Goal: Download file/media

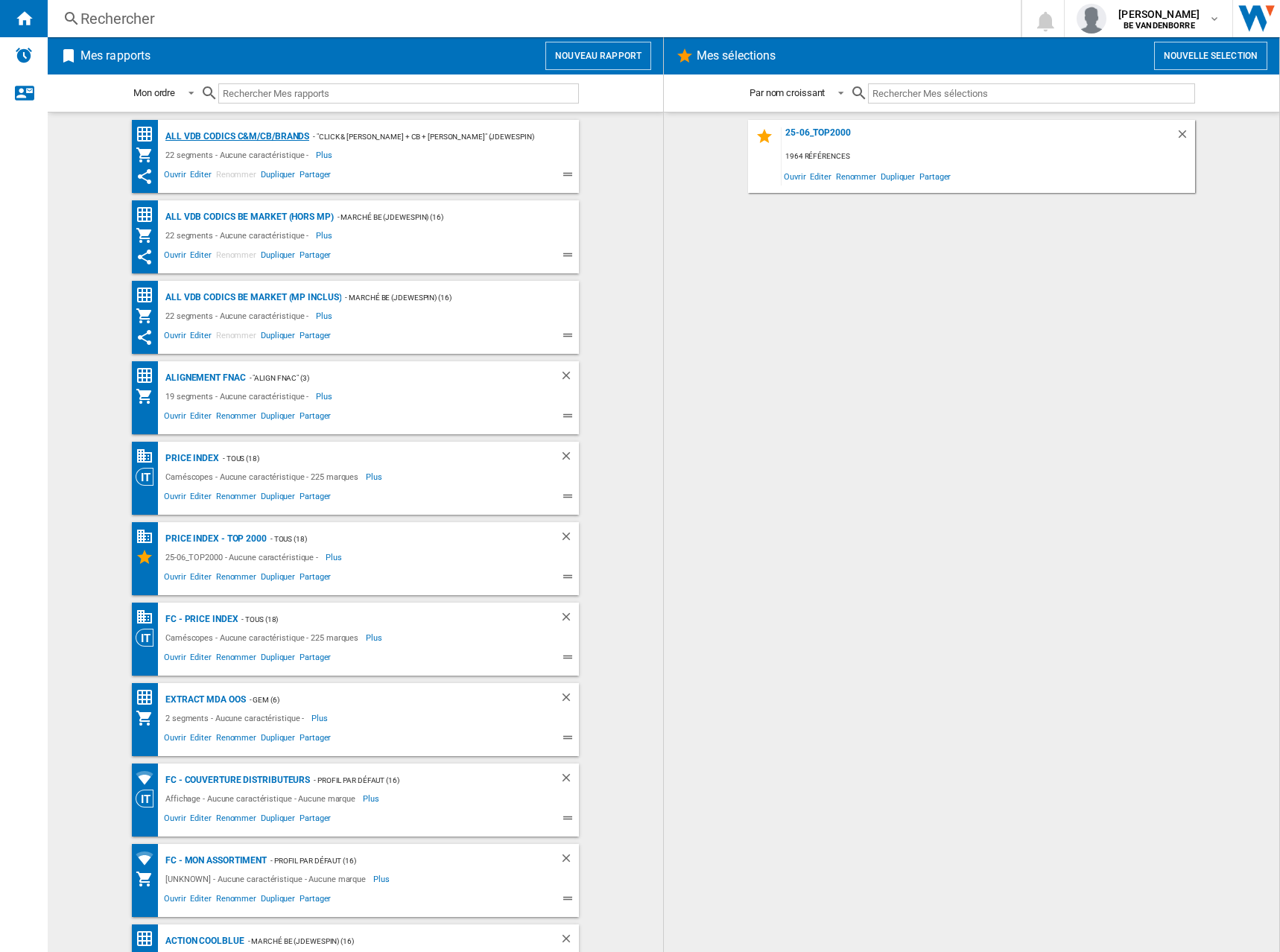
click at [274, 138] on div "ALL VDB CODICS C&M/CB/BRANDS" at bounding box center [235, 136] width 148 height 18
click at [287, 129] on div "ALL VDB CODICS C&M/CB/BRANDS" at bounding box center [235, 136] width 148 height 18
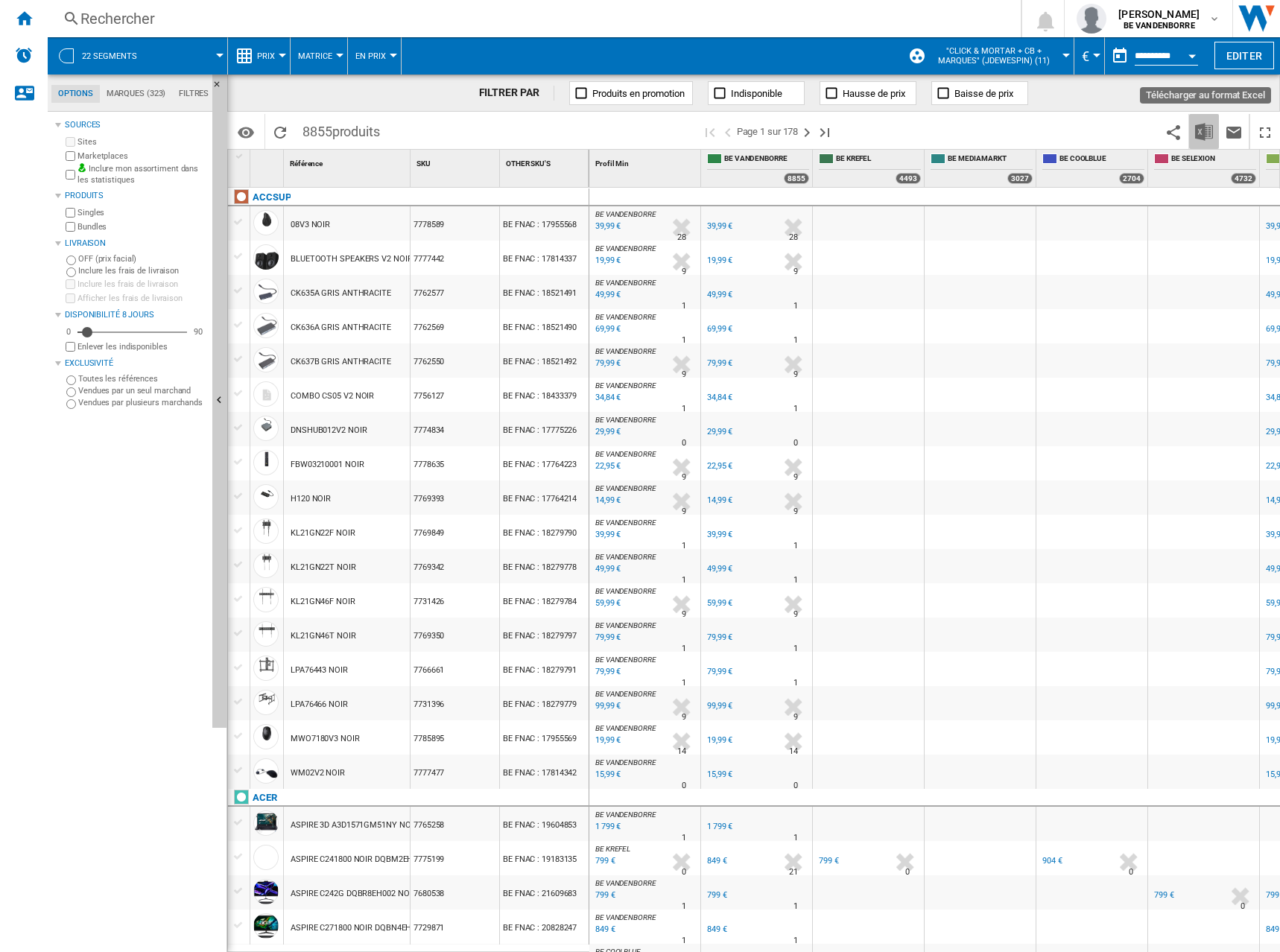
click at [1213, 139] on button "Télécharger au format Excel" at bounding box center [1203, 132] width 30 height 35
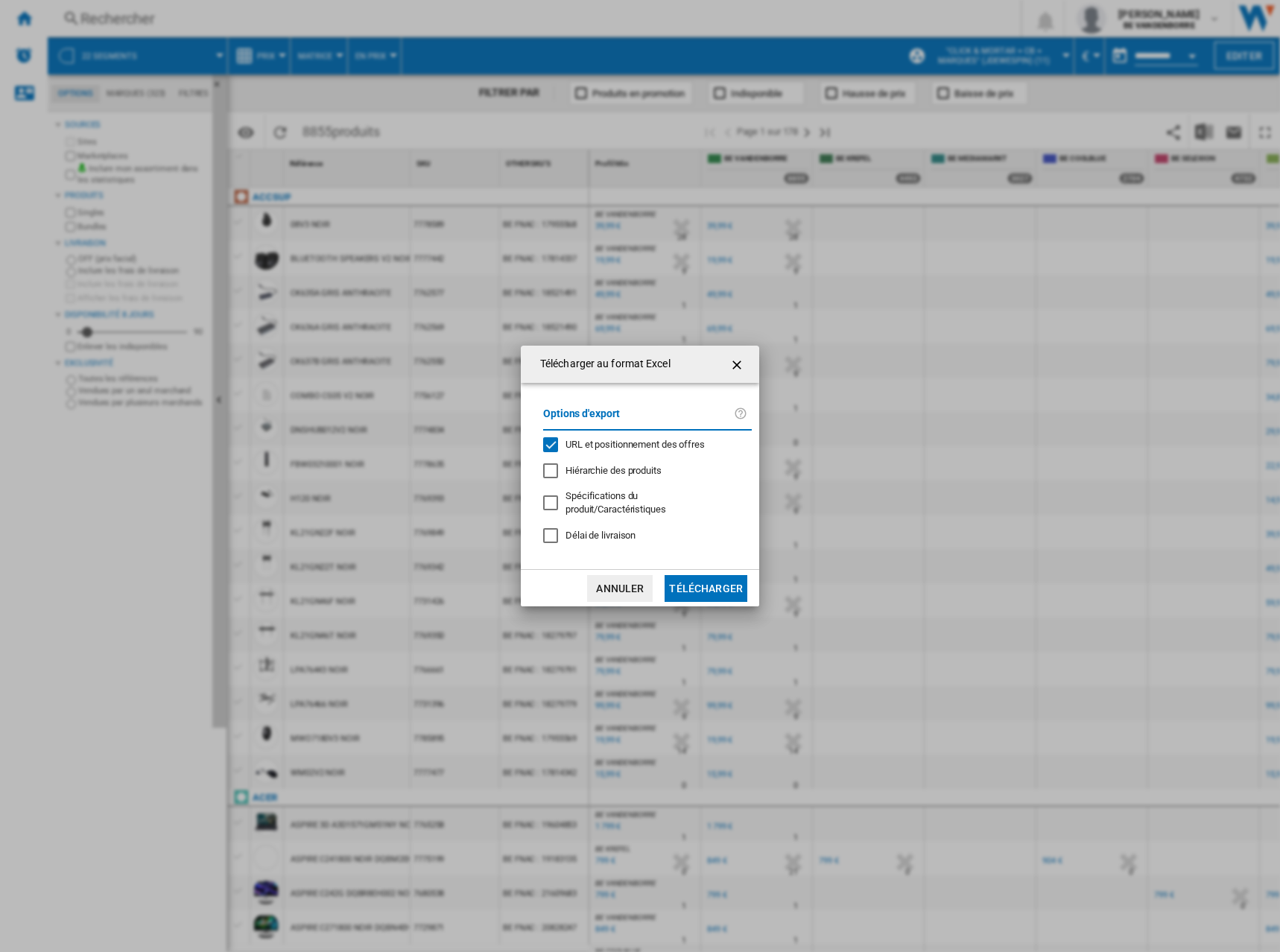
click at [620, 451] on div "URL et positionnement des offres" at bounding box center [635, 444] width 140 height 14
click at [711, 583] on button "Télécharger" at bounding box center [707, 588] width 83 height 27
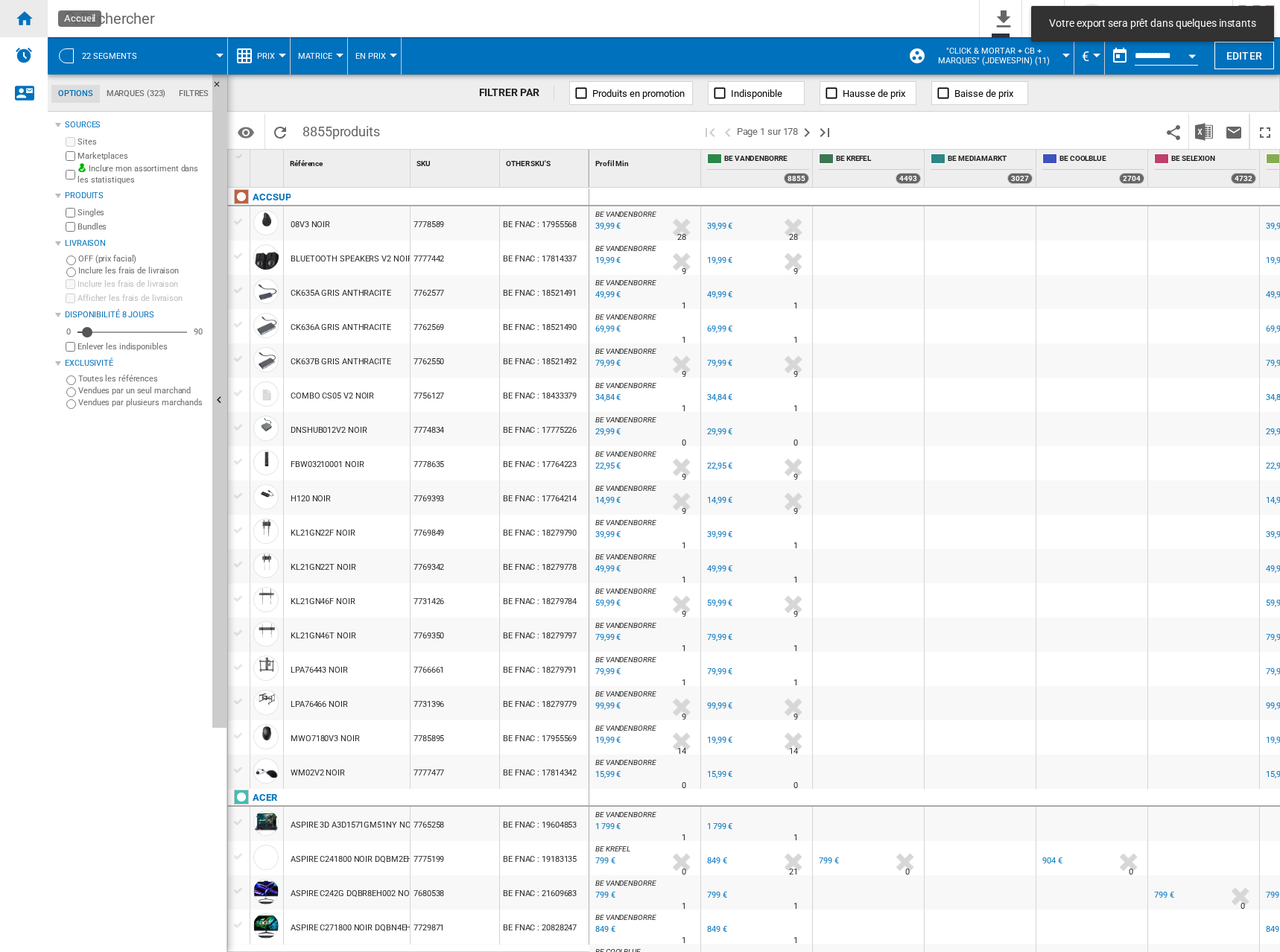
click at [28, 10] on ng-md-icon "Accueil" at bounding box center [24, 18] width 18 height 18
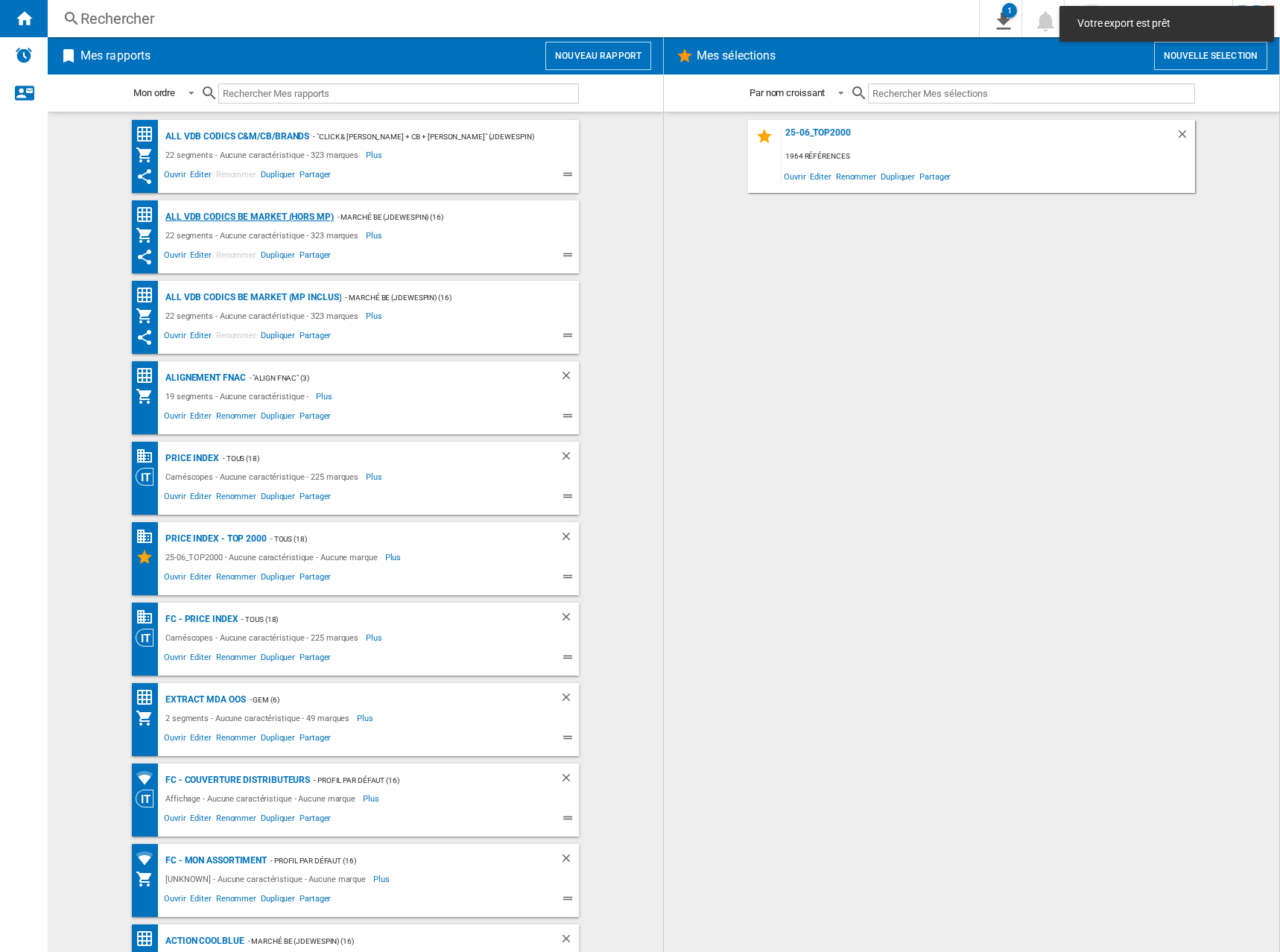
click at [278, 211] on div "ALL VDB CODICS BE MARKET (hors MP)" at bounding box center [248, 217] width 172 height 18
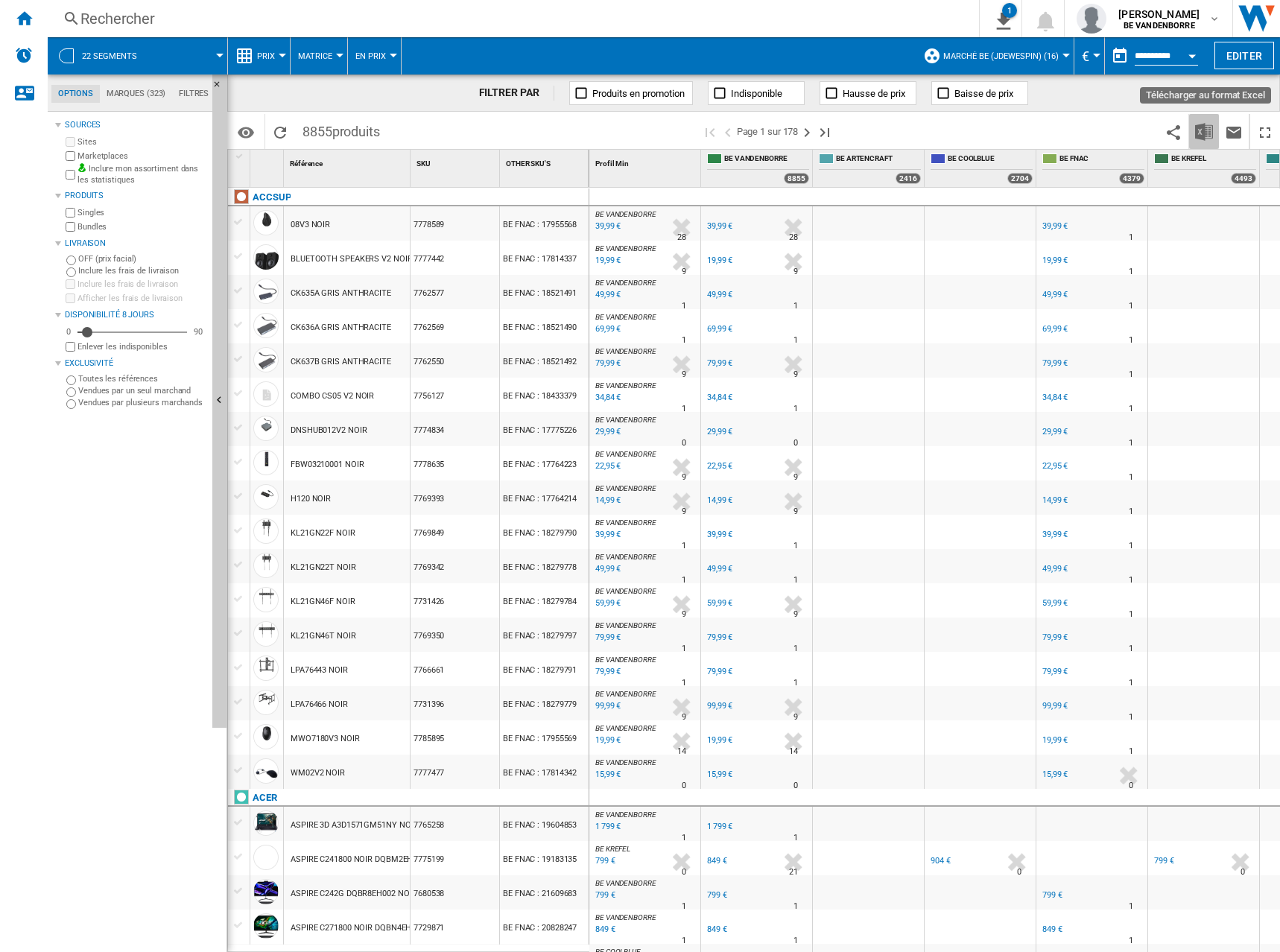
click at [1208, 130] on img "Télécharger au format Excel" at bounding box center [1204, 132] width 18 height 18
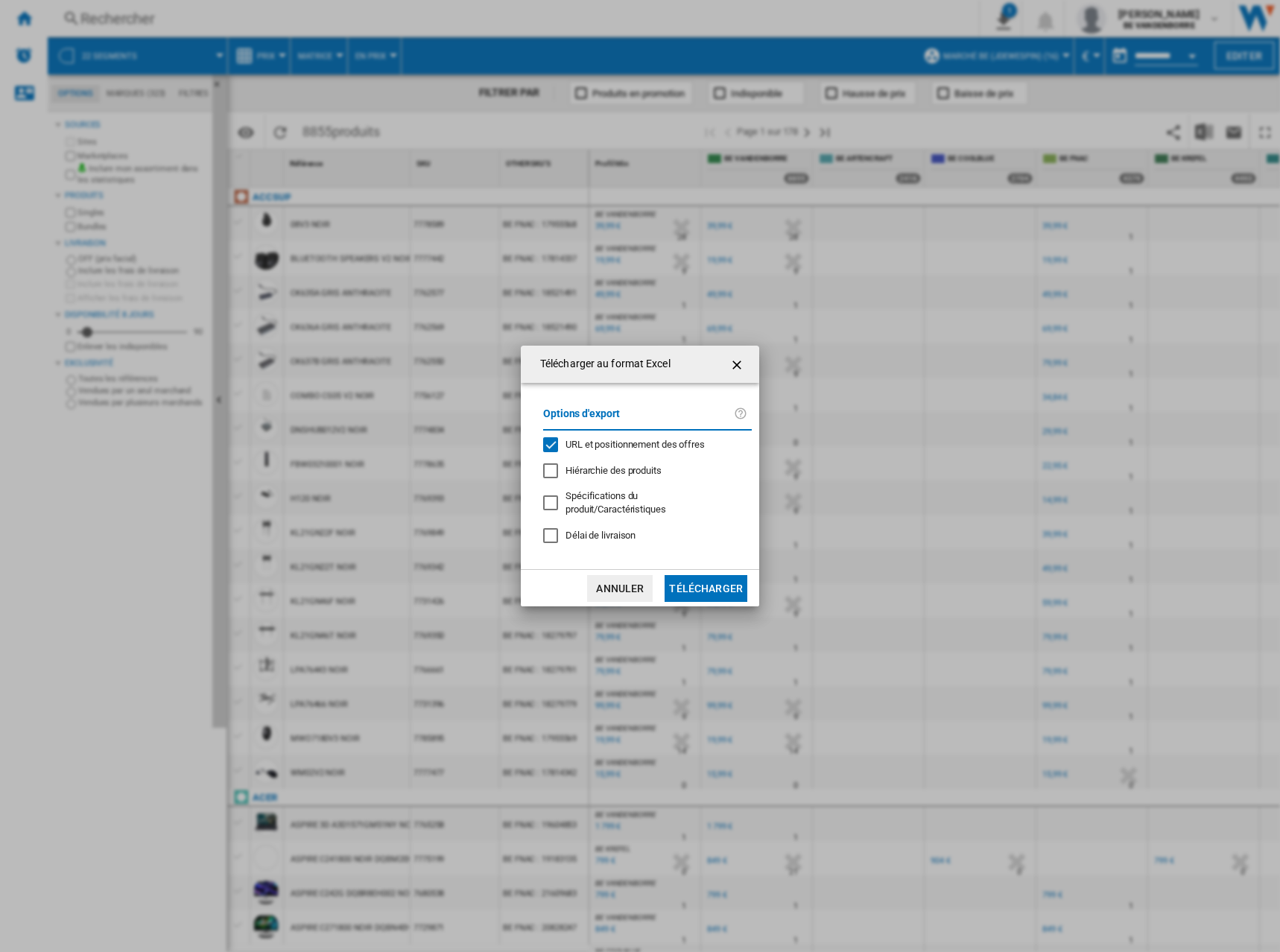
click at [606, 450] on span "URL et positionnement des offres" at bounding box center [635, 444] width 140 height 11
click at [700, 575] on button "Télécharger" at bounding box center [707, 588] width 83 height 27
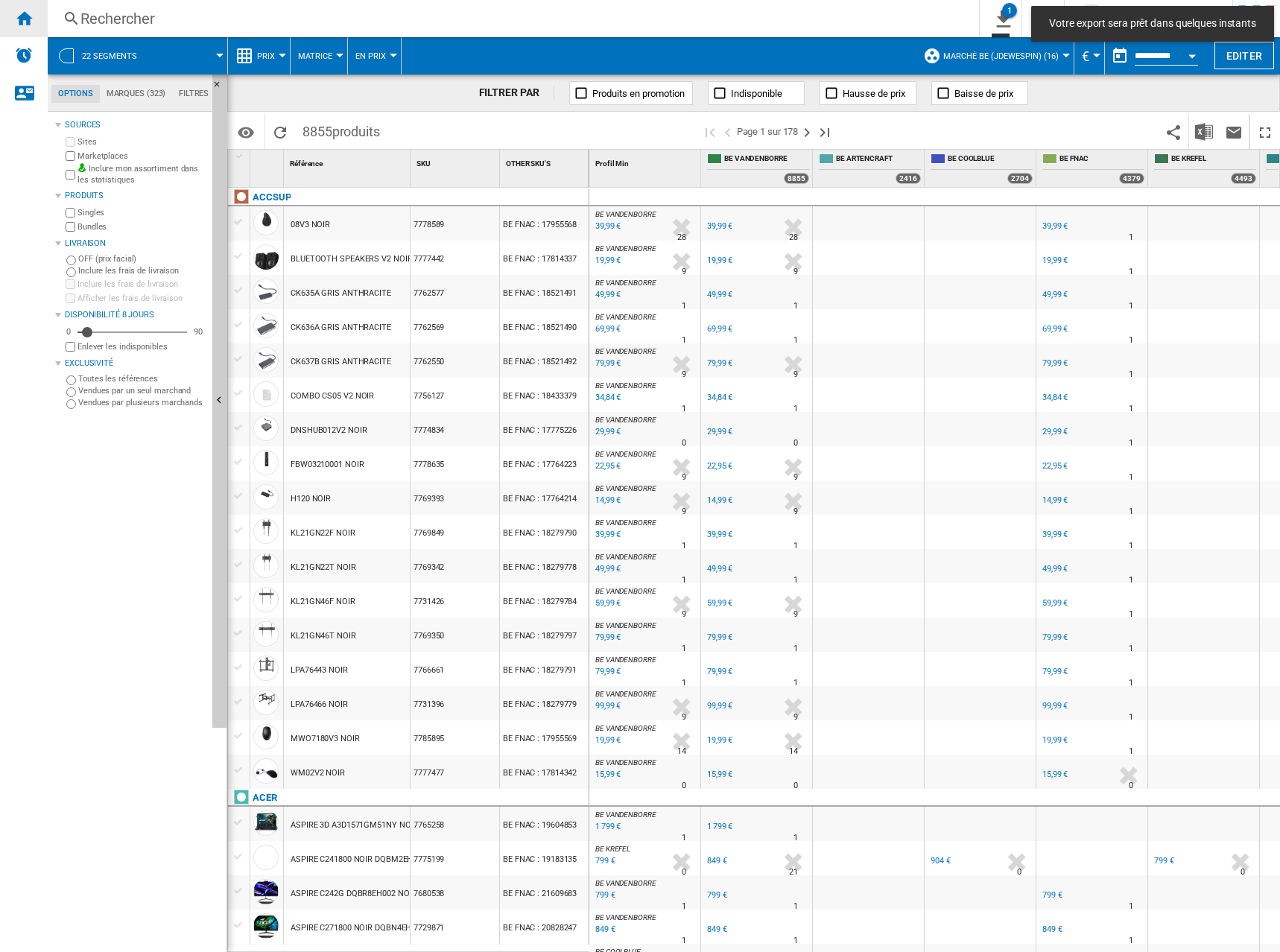
click at [33, 22] on div "Accueil" at bounding box center [24, 18] width 48 height 37
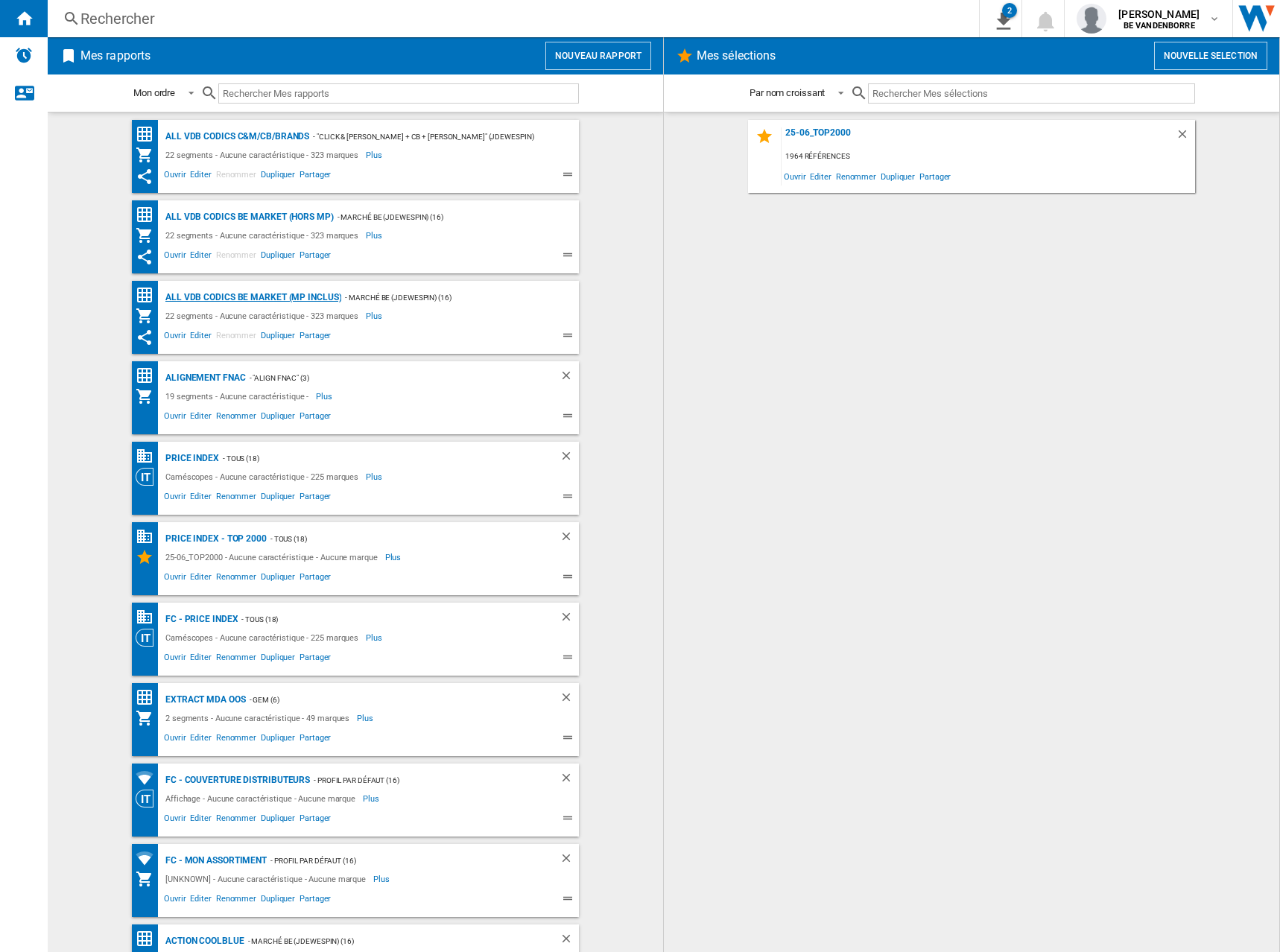
click at [301, 301] on div "ALL VDB CODICS BE MARKET (MP inclus)" at bounding box center [251, 297] width 179 height 18
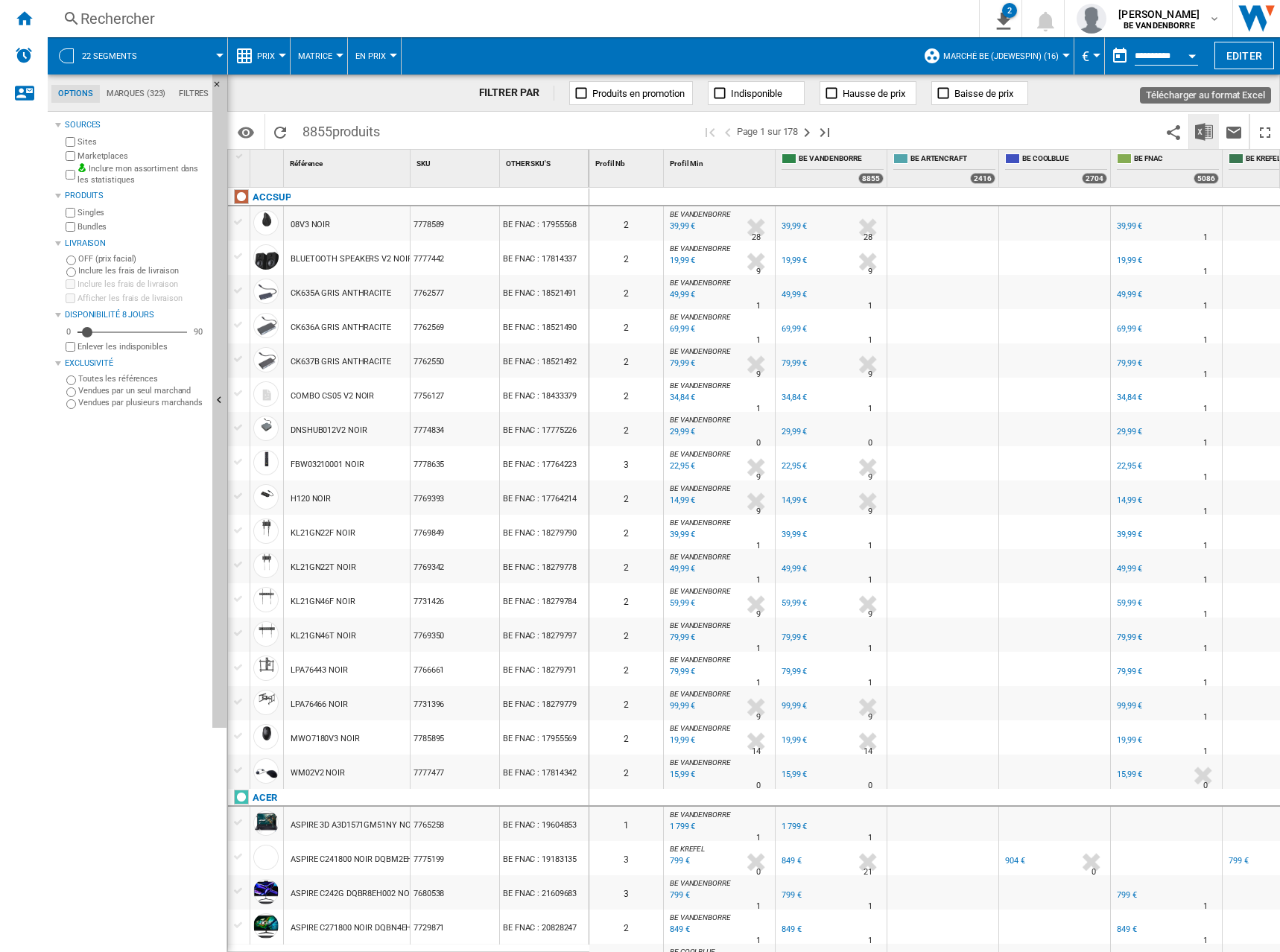
click at [1205, 138] on img "Télécharger au format Excel" at bounding box center [1204, 132] width 18 height 18
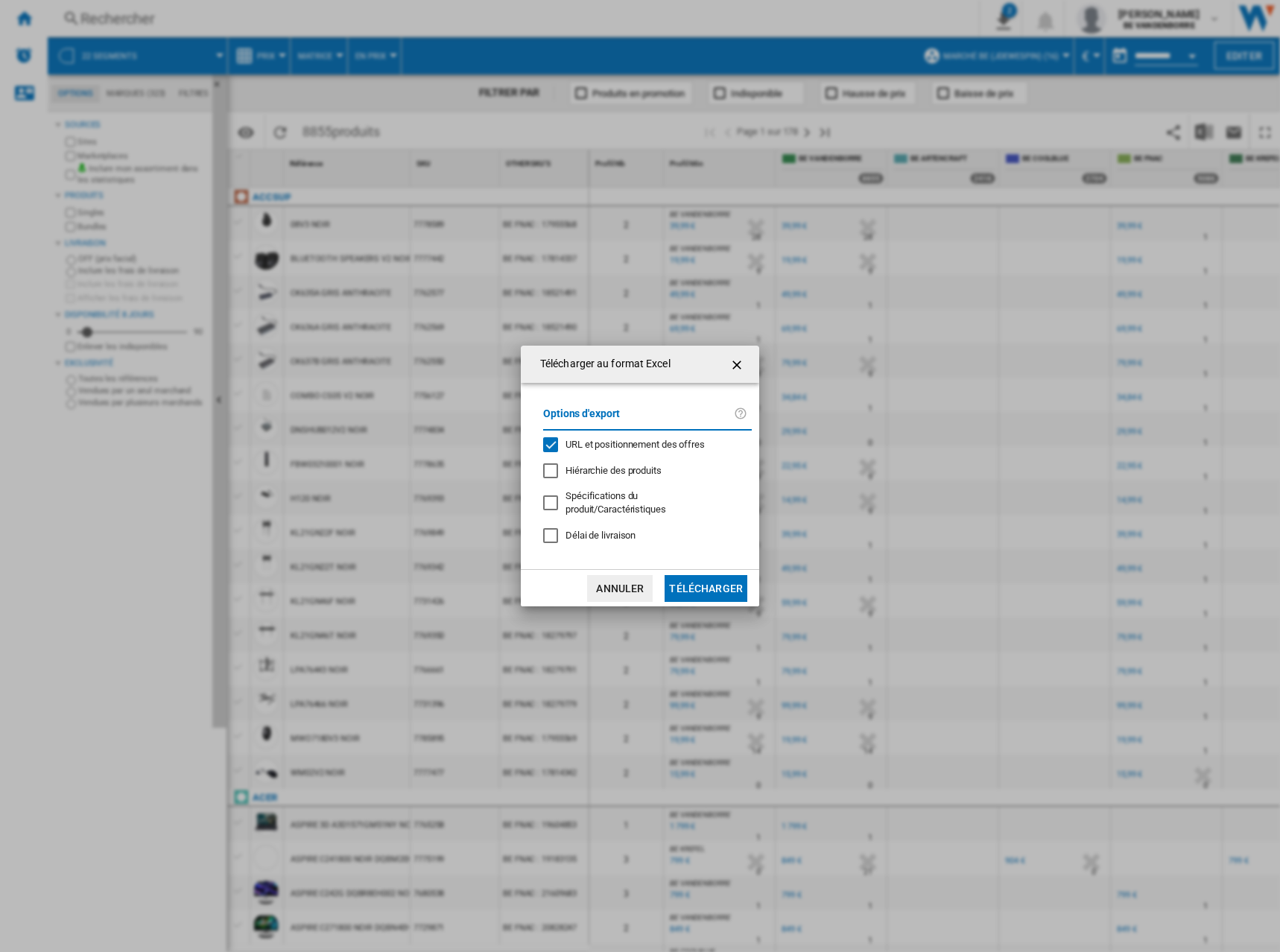
click at [609, 447] on span "URL et positionnement des offres" at bounding box center [635, 444] width 140 height 11
click at [679, 583] on button "Télécharger" at bounding box center [707, 588] width 83 height 27
